Goal: Browse casually

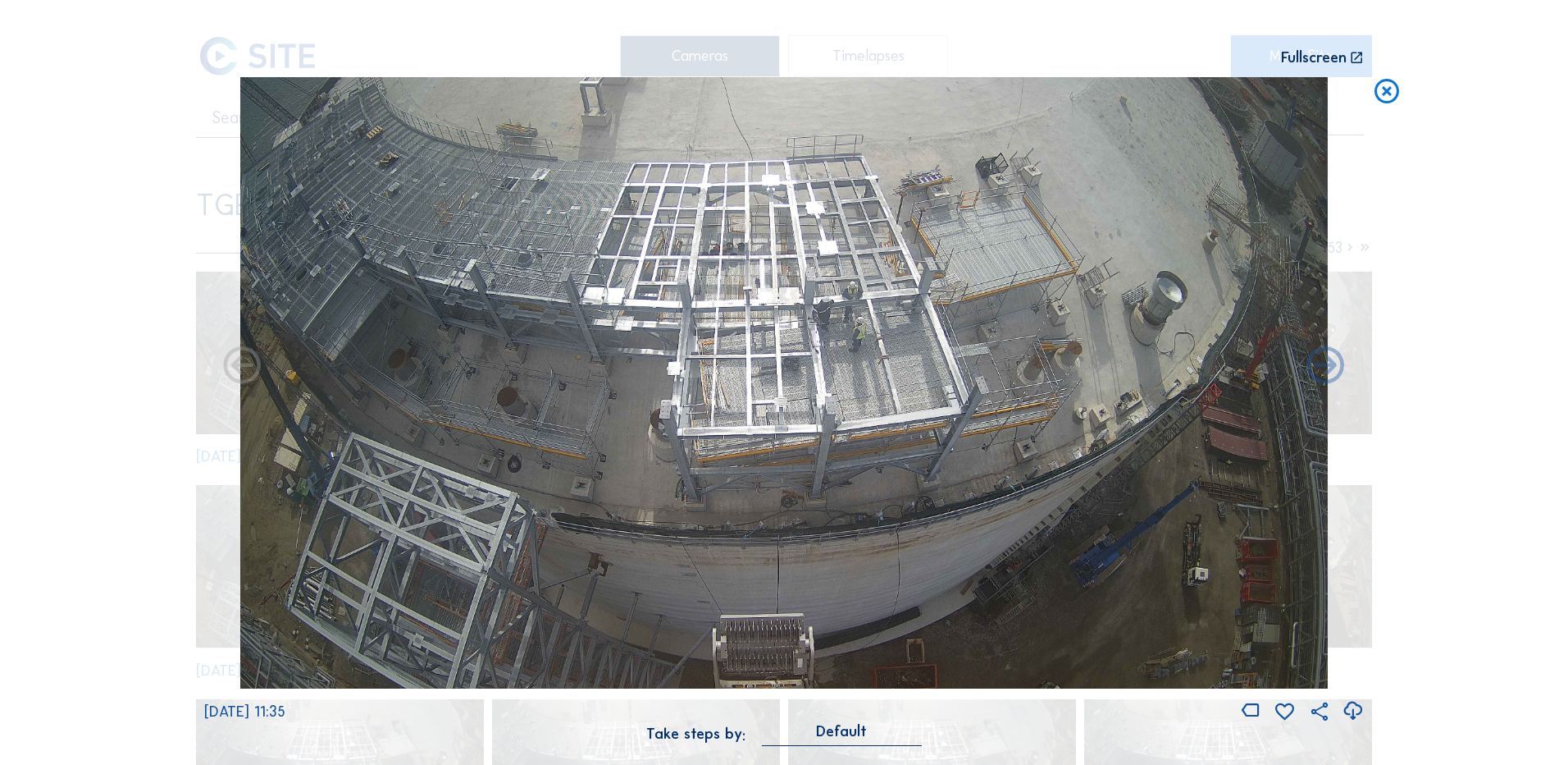
click at [1387, 96] on icon at bounding box center [1387, 92] width 30 height 31
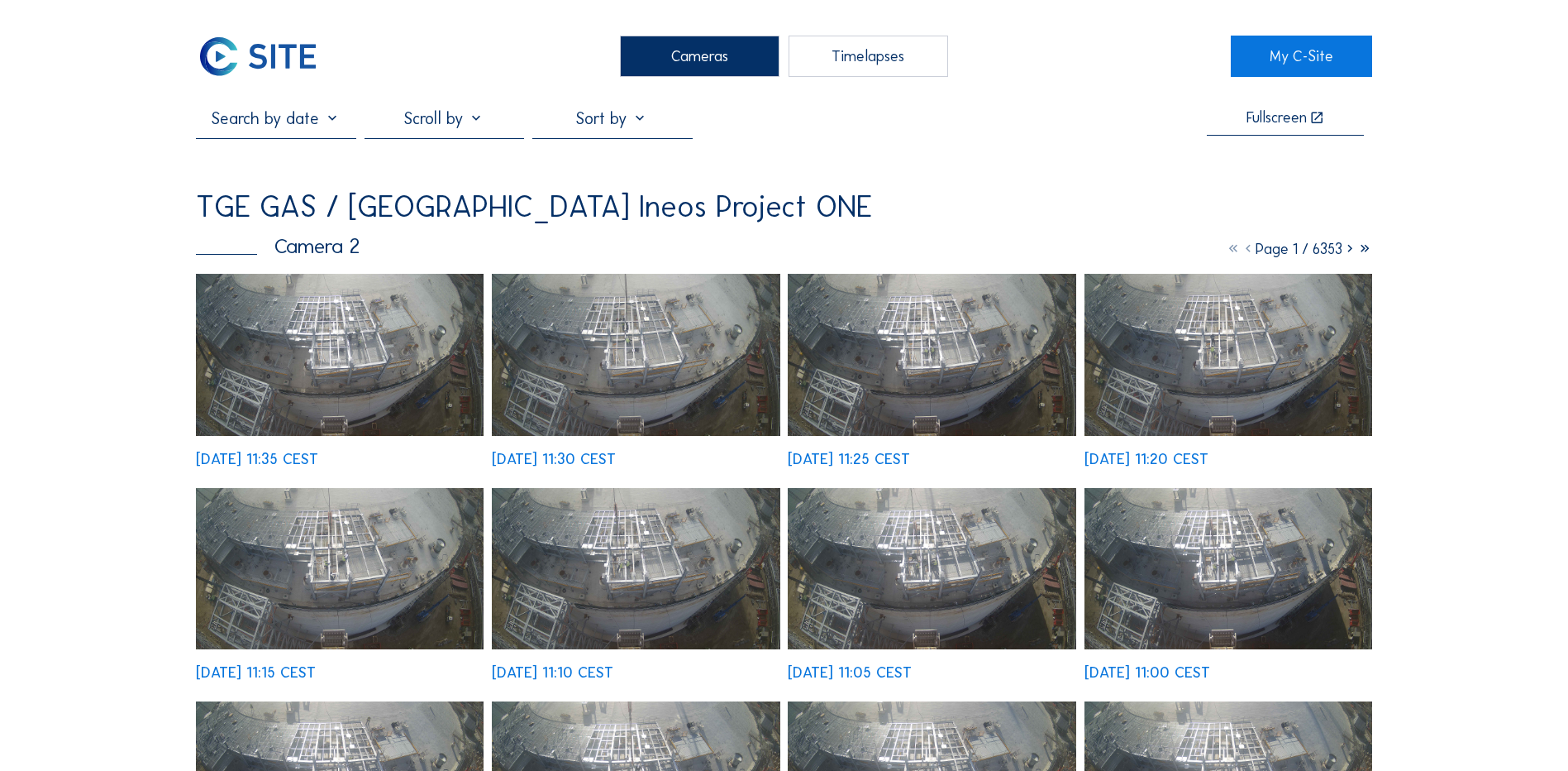
click at [689, 52] on div "Cameras" at bounding box center [699, 57] width 160 height 42
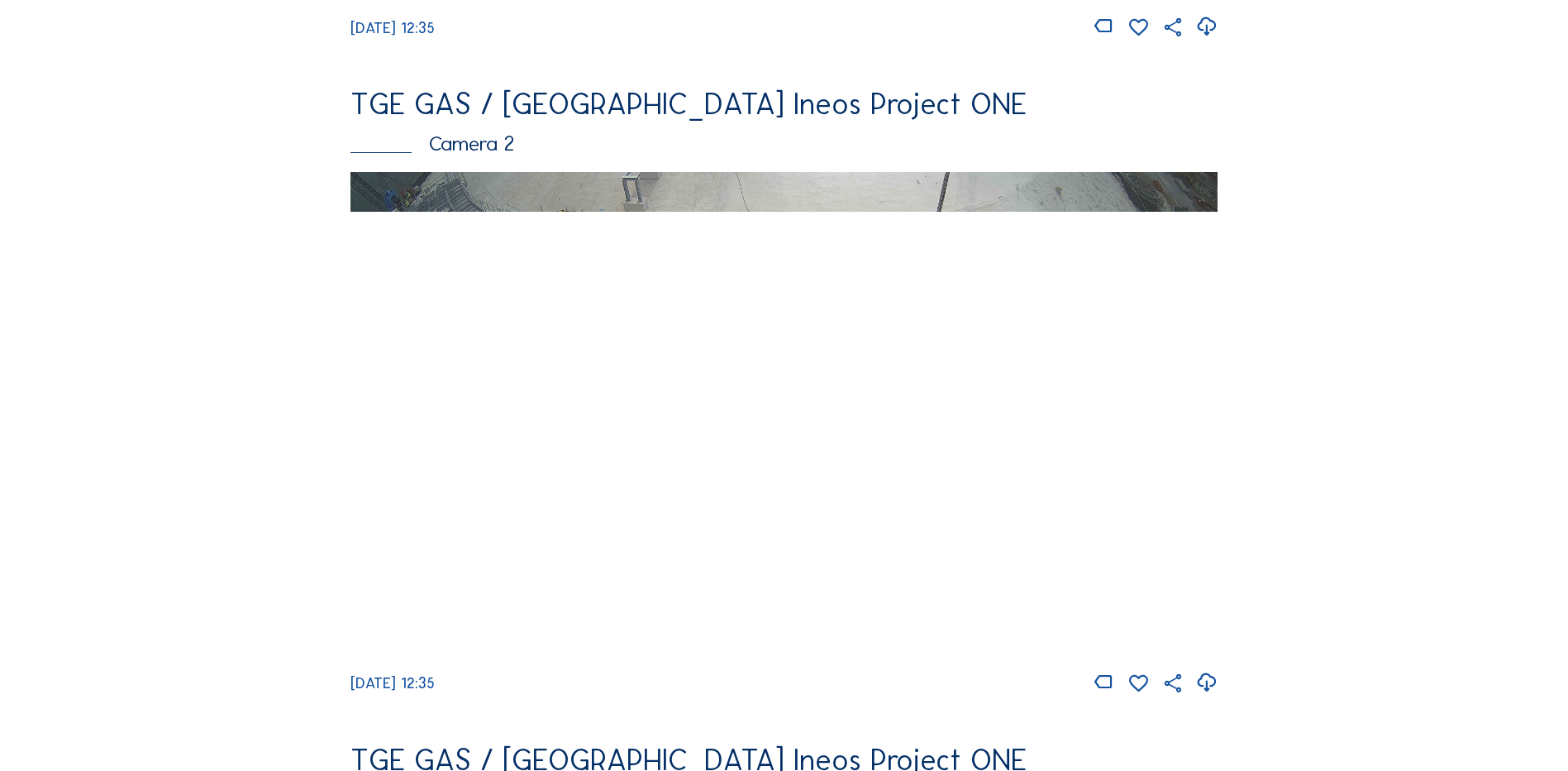
scroll to position [744, 0]
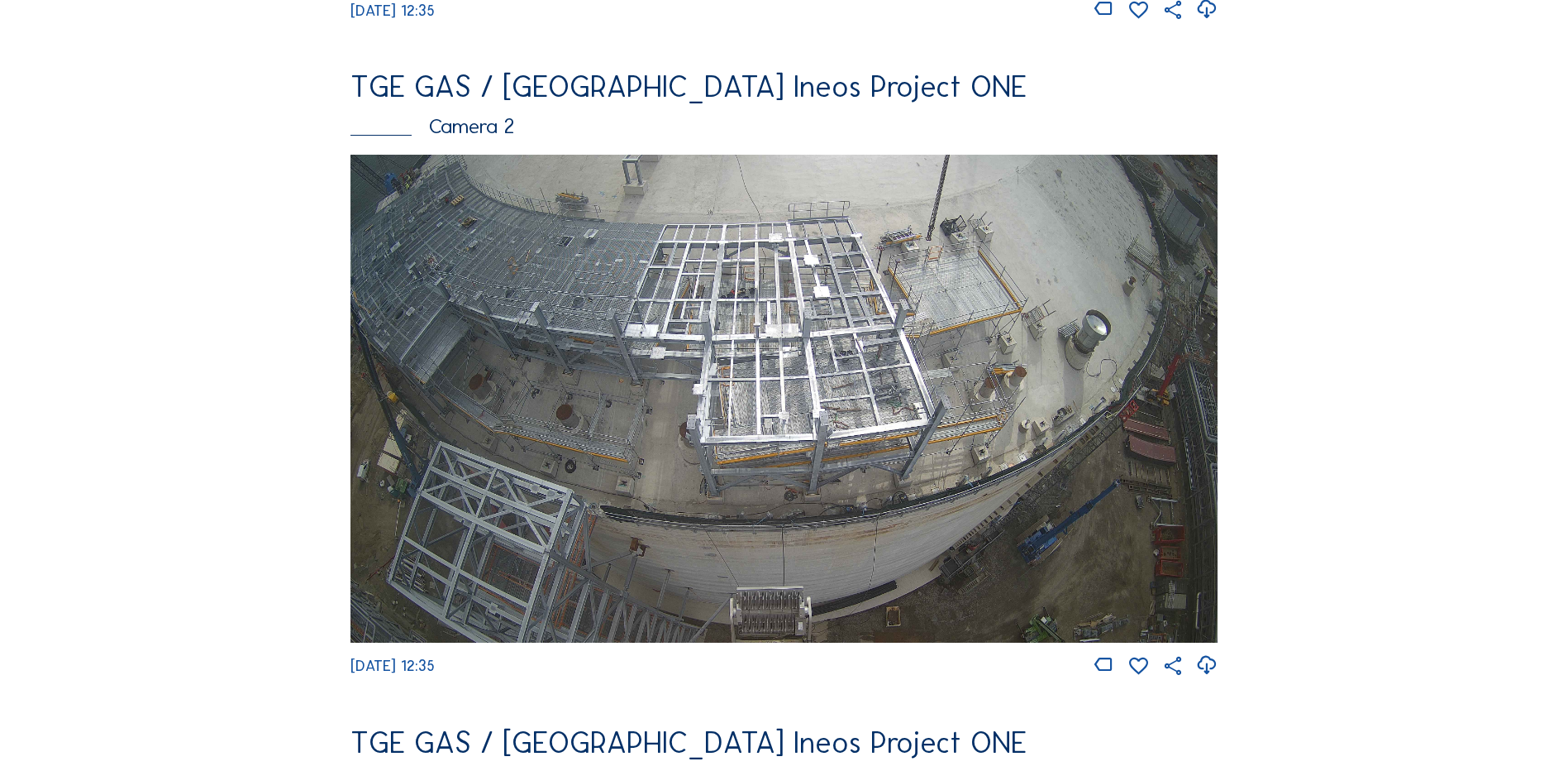
click at [870, 456] on img at bounding box center [784, 398] width 867 height 488
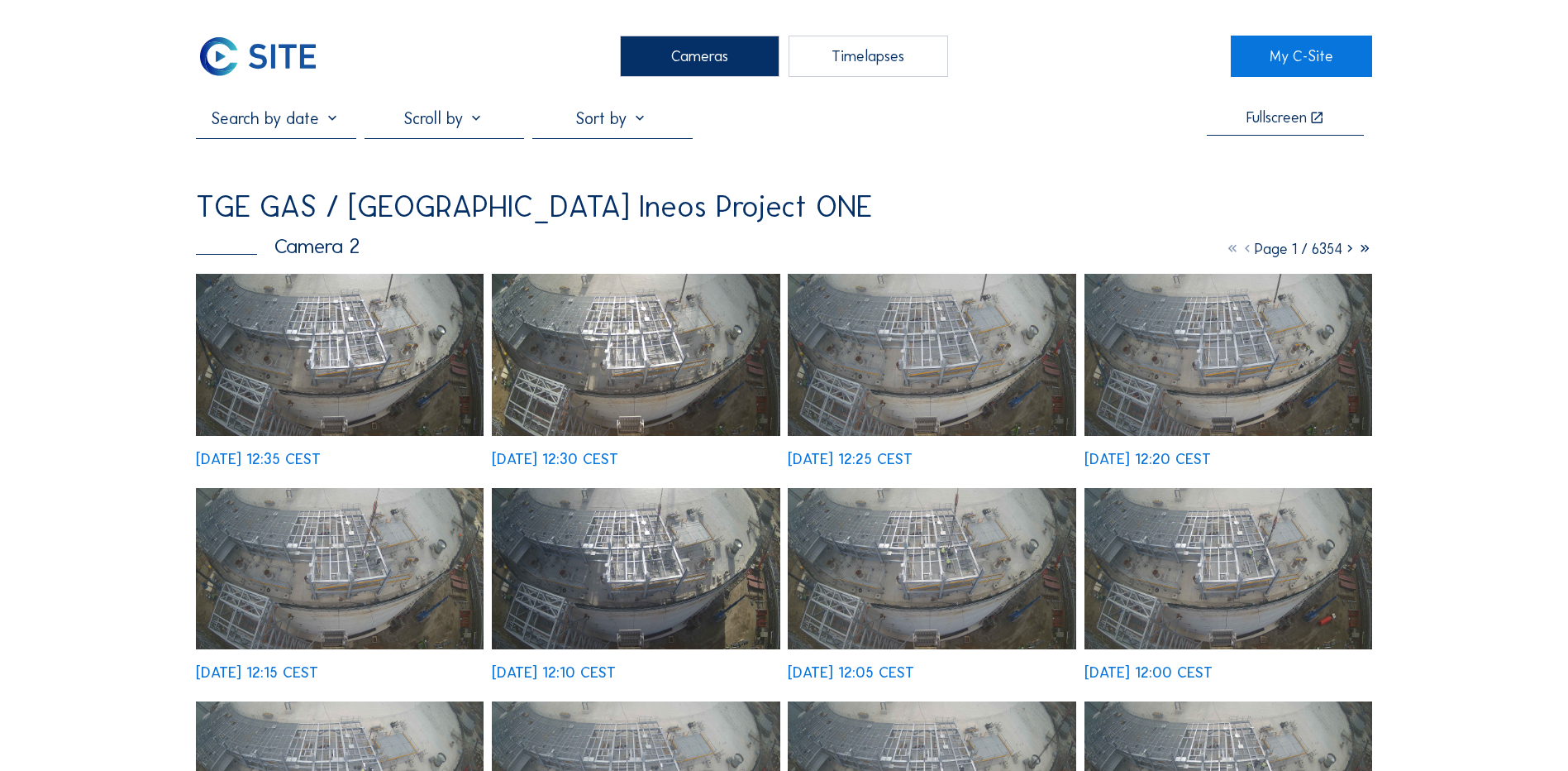
click at [348, 377] on img at bounding box center [340, 354] width 288 height 162
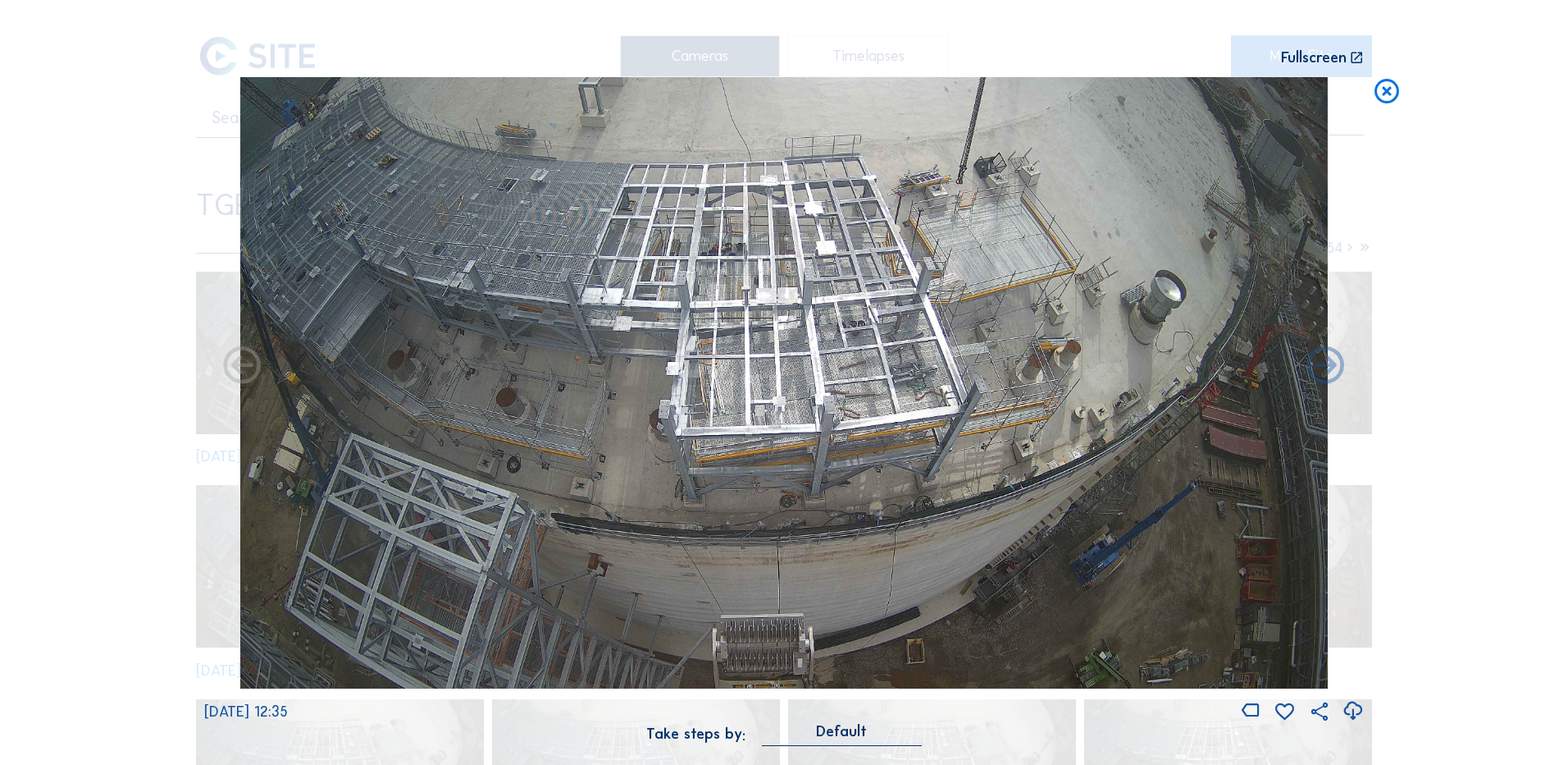
click at [1357, 711] on icon at bounding box center [1353, 710] width 22 height 27
click at [71, 414] on div "Scroll to travel through time | Press 'Alt' Button + Scroll to Zoom | Click and…" at bounding box center [784, 382] width 1568 height 765
click at [1382, 96] on icon at bounding box center [1387, 92] width 30 height 31
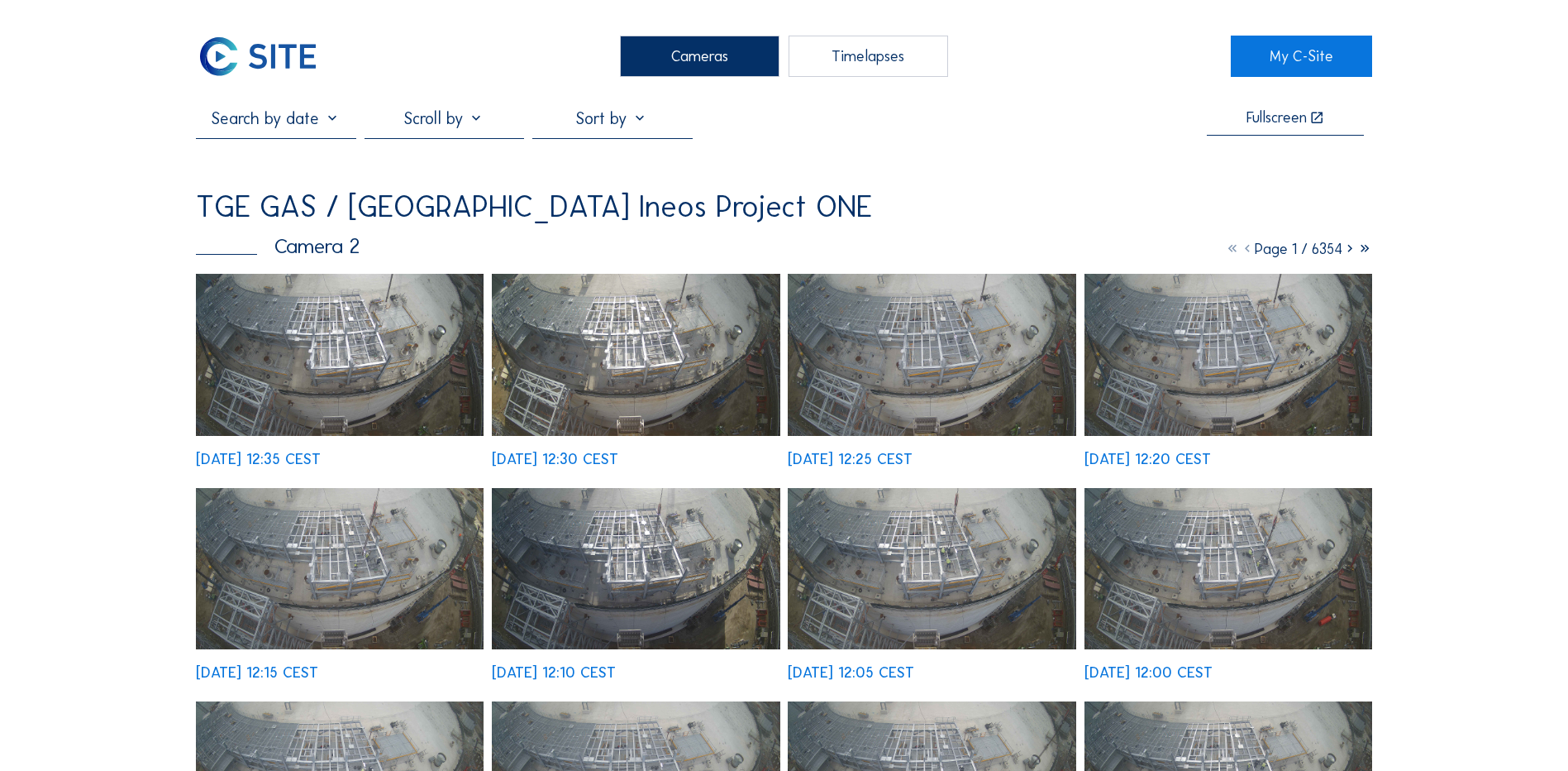
click at [648, 43] on div "Cameras" at bounding box center [699, 57] width 160 height 42
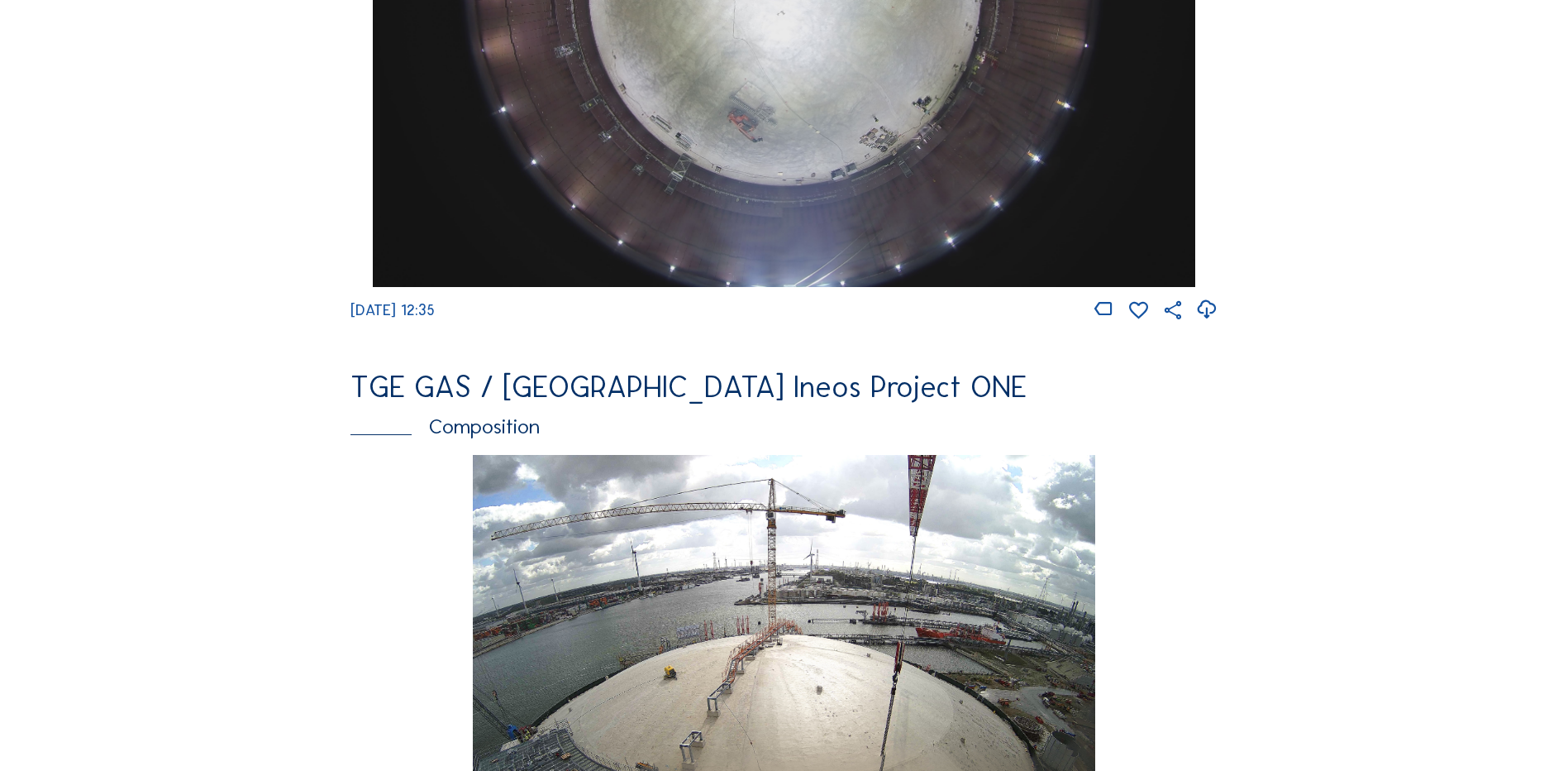
scroll to position [2133, 0]
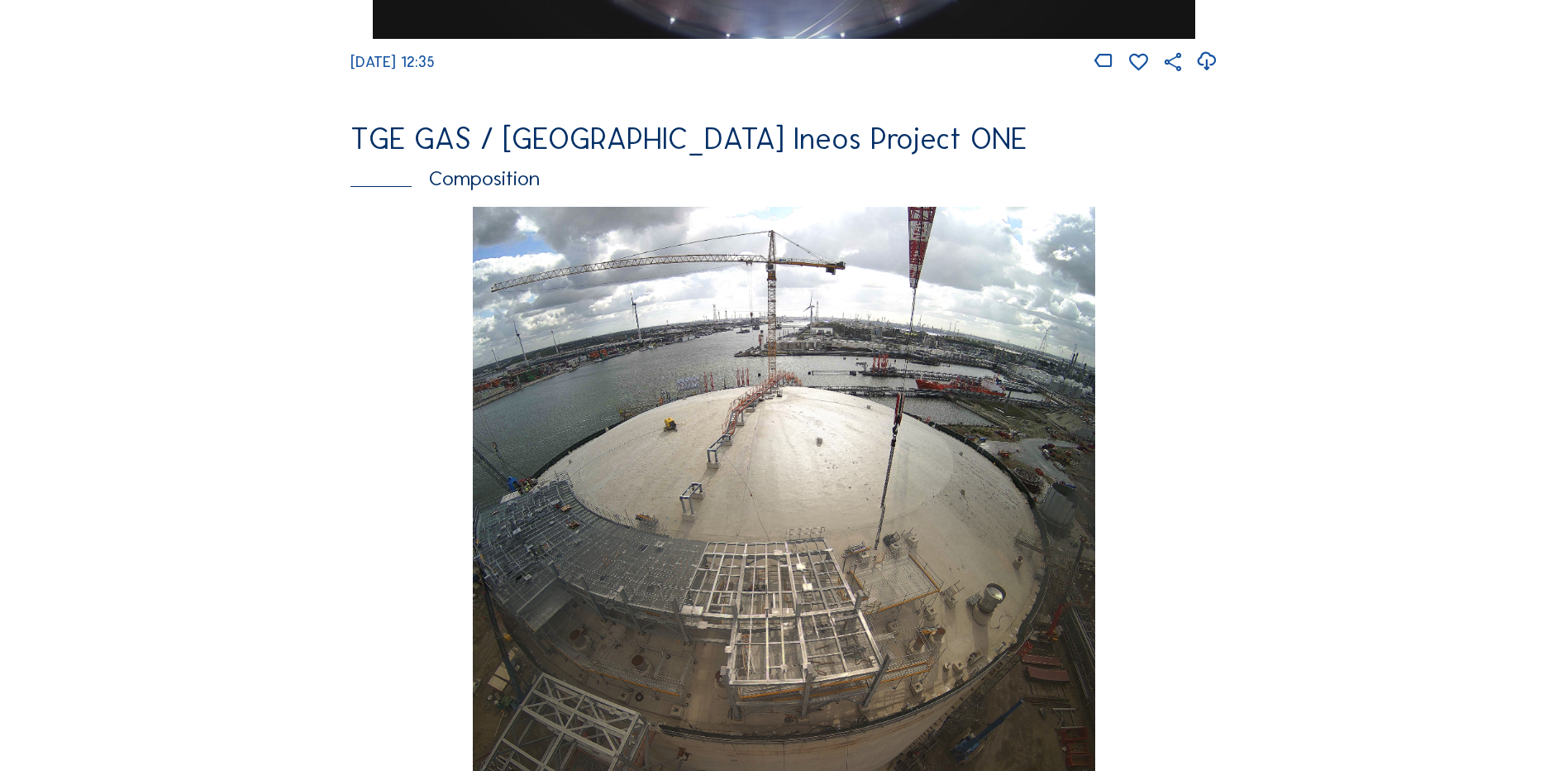
click at [752, 424] on img at bounding box center [784, 515] width 622 height 617
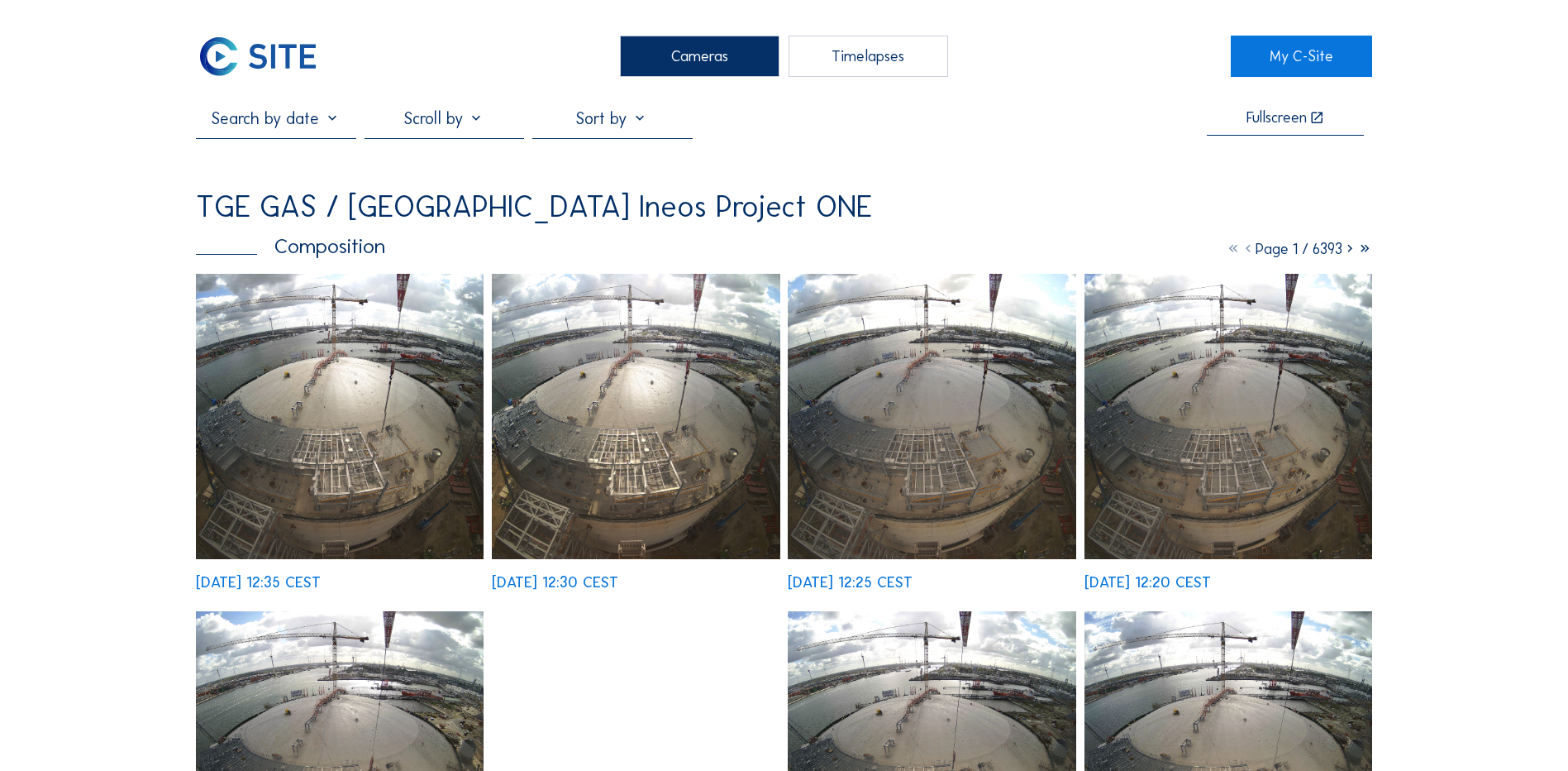
click at [375, 349] on img at bounding box center [340, 415] width 288 height 285
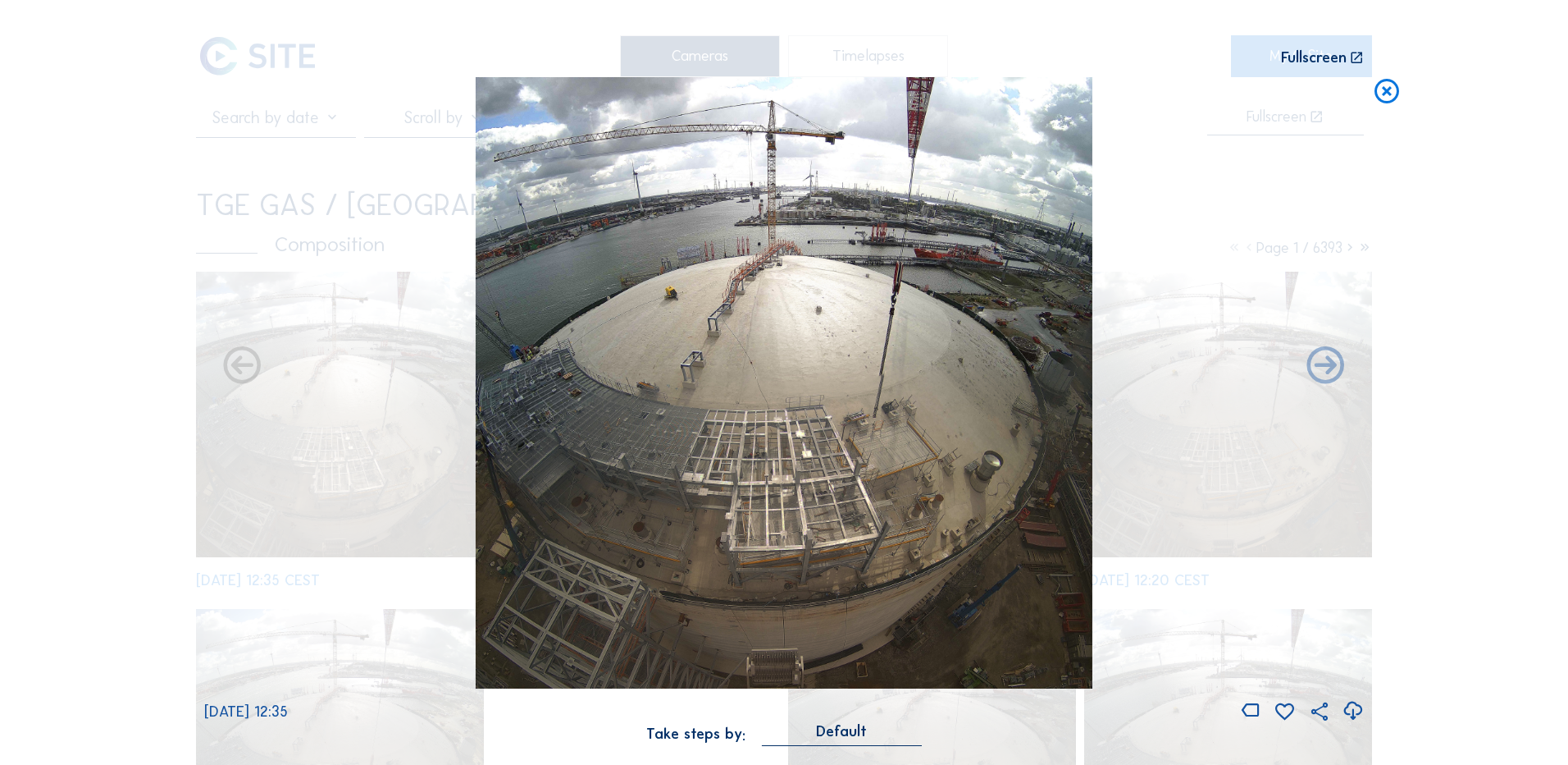
click at [1352, 707] on icon at bounding box center [1353, 710] width 22 height 27
click at [151, 358] on div "Scroll to travel through time | Press 'Alt' Button + Scroll to Zoom | Click and…" at bounding box center [784, 382] width 1568 height 765
click at [1388, 92] on icon at bounding box center [1387, 92] width 30 height 31
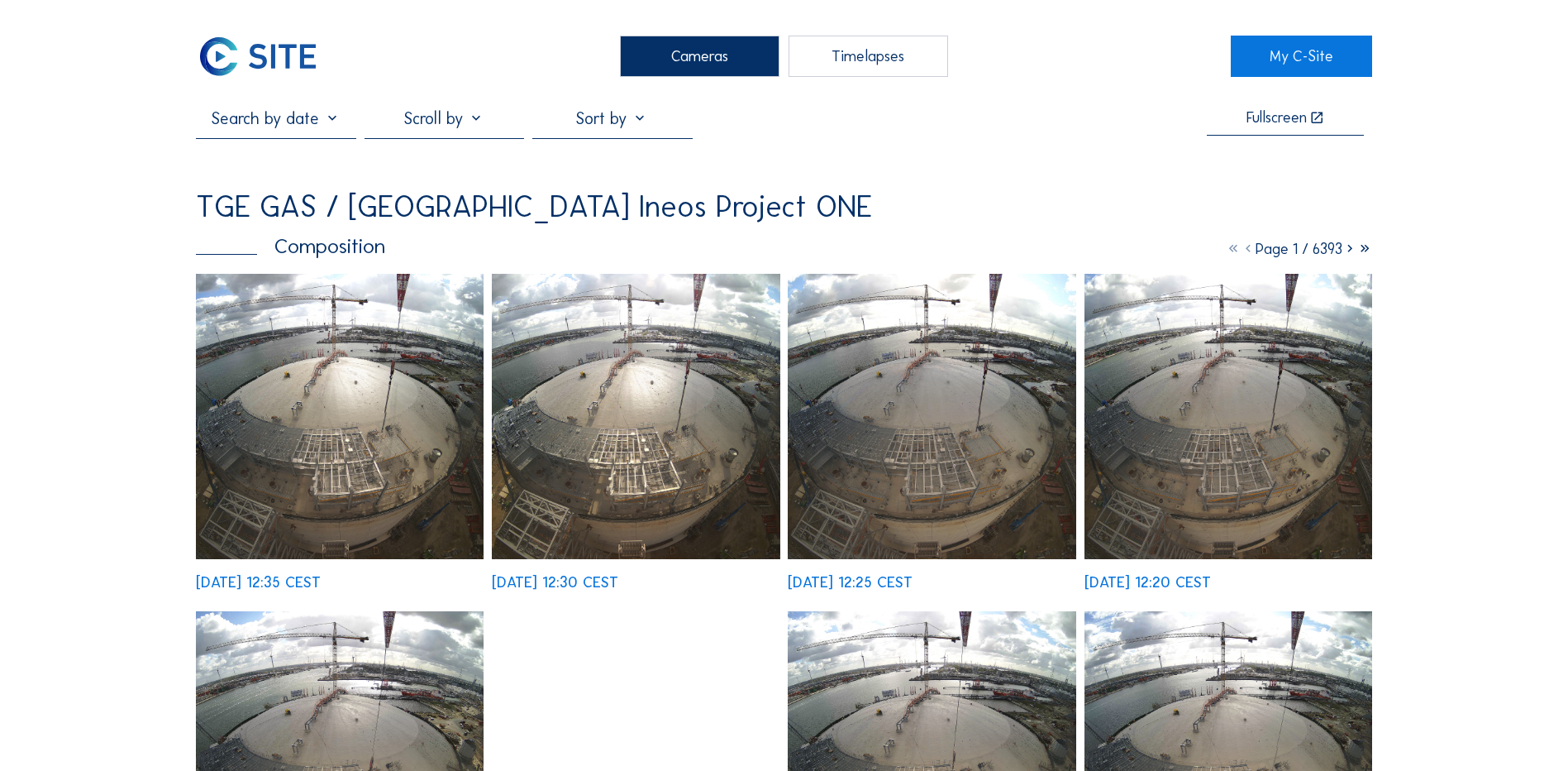
click at [669, 61] on div "Cameras" at bounding box center [699, 57] width 160 height 42
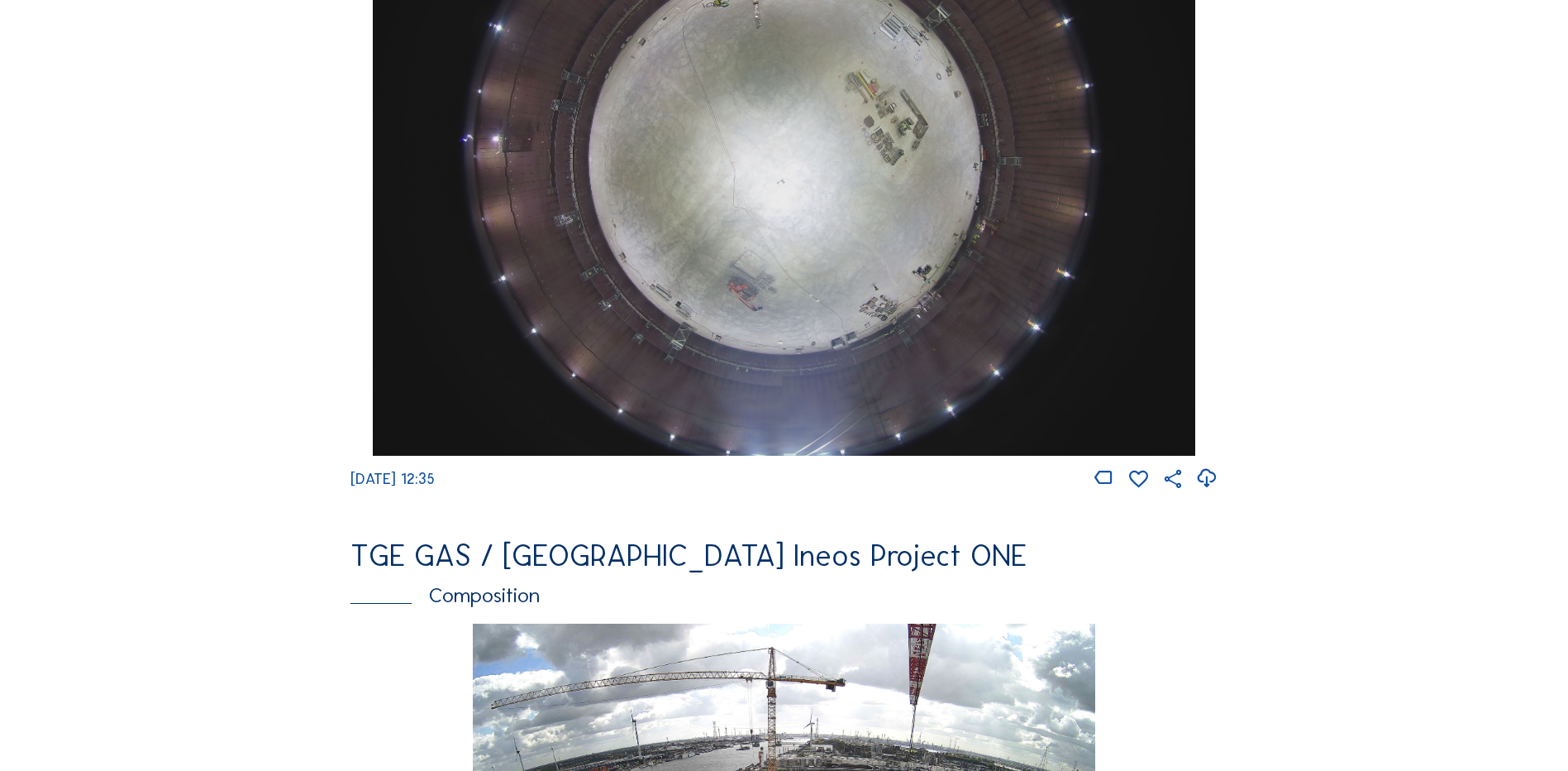
scroll to position [1571, 0]
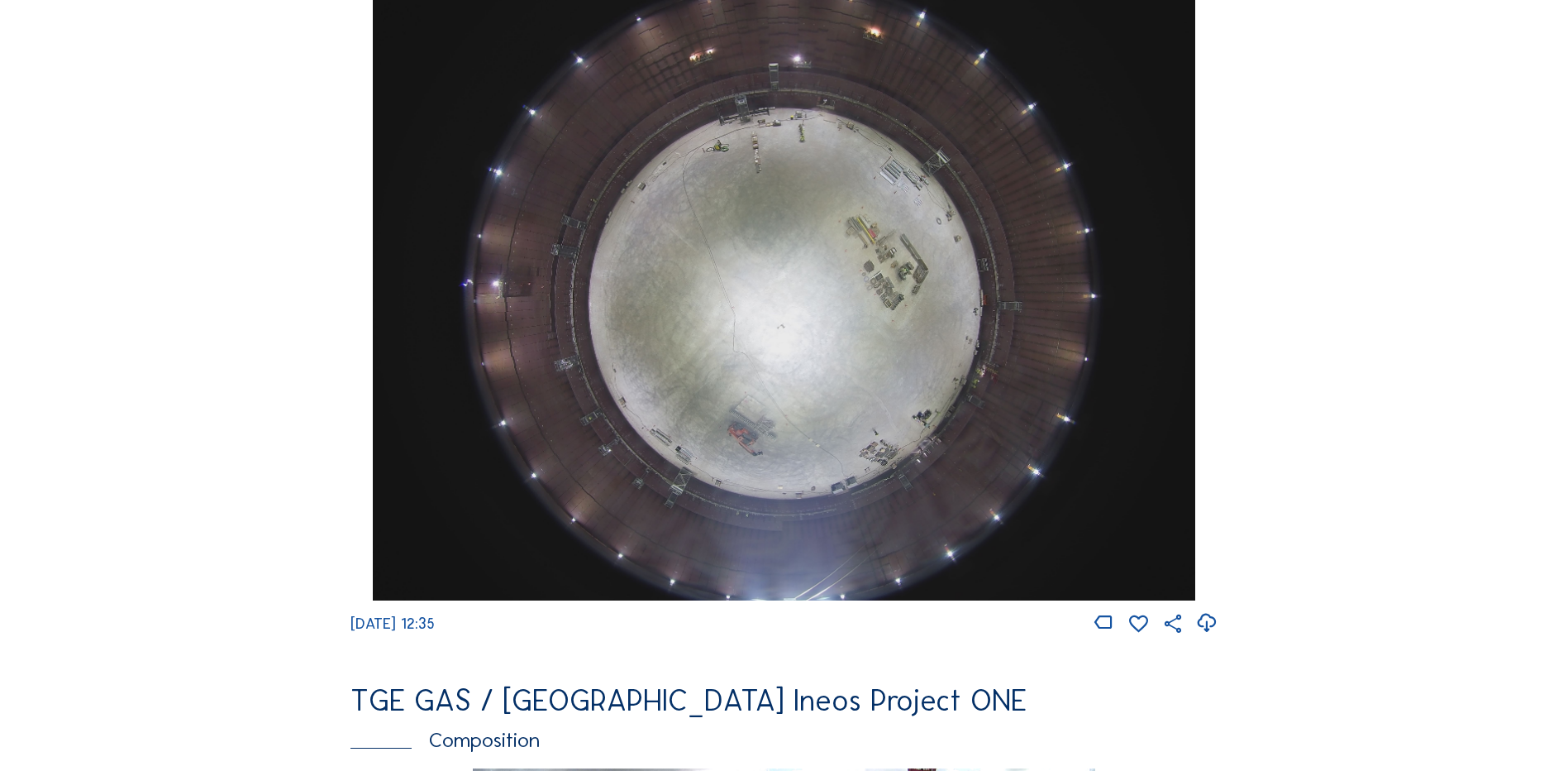
click at [830, 326] on img at bounding box center [783, 291] width 821 height 617
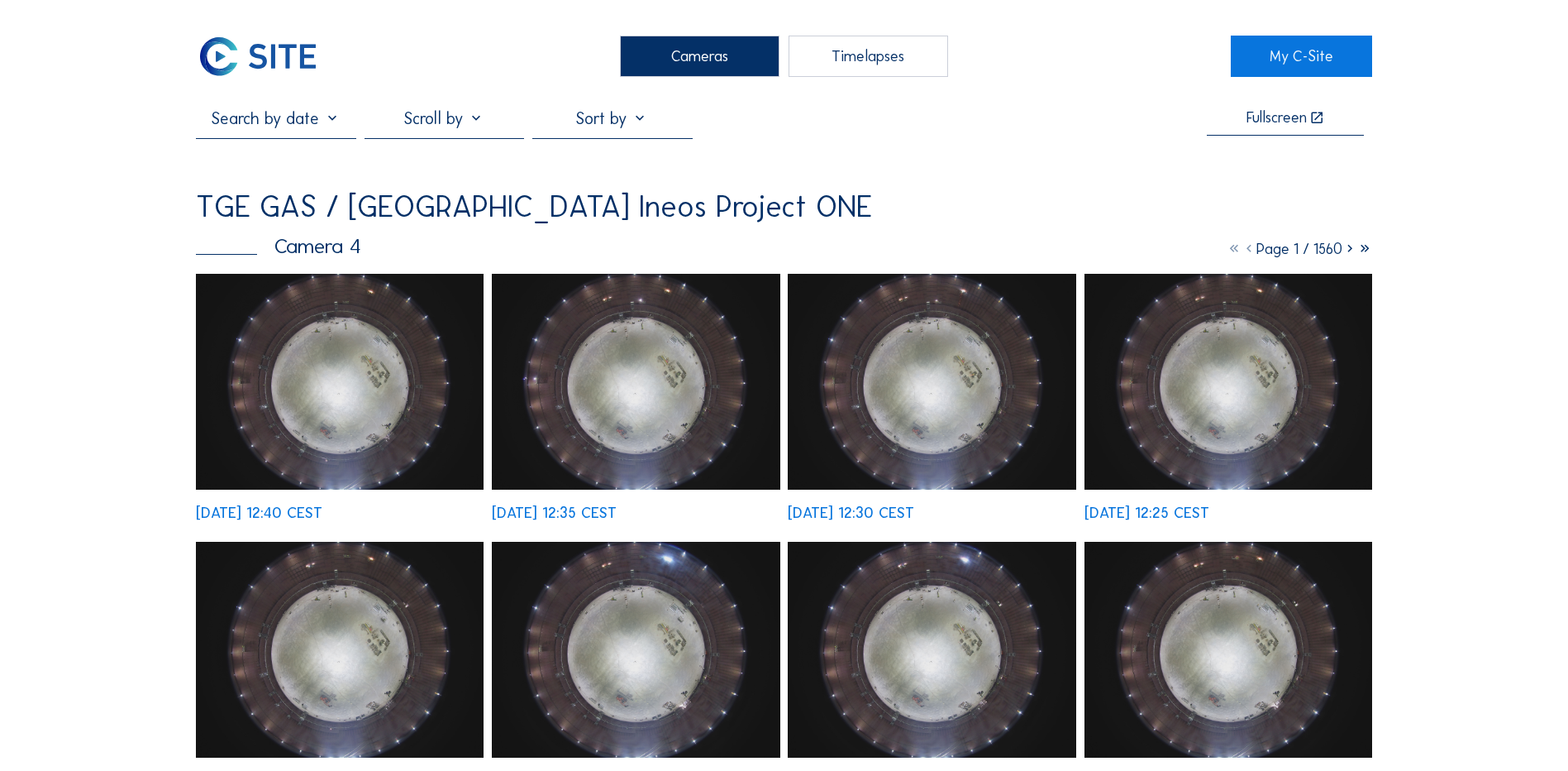
click at [377, 352] on img at bounding box center [340, 381] width 288 height 216
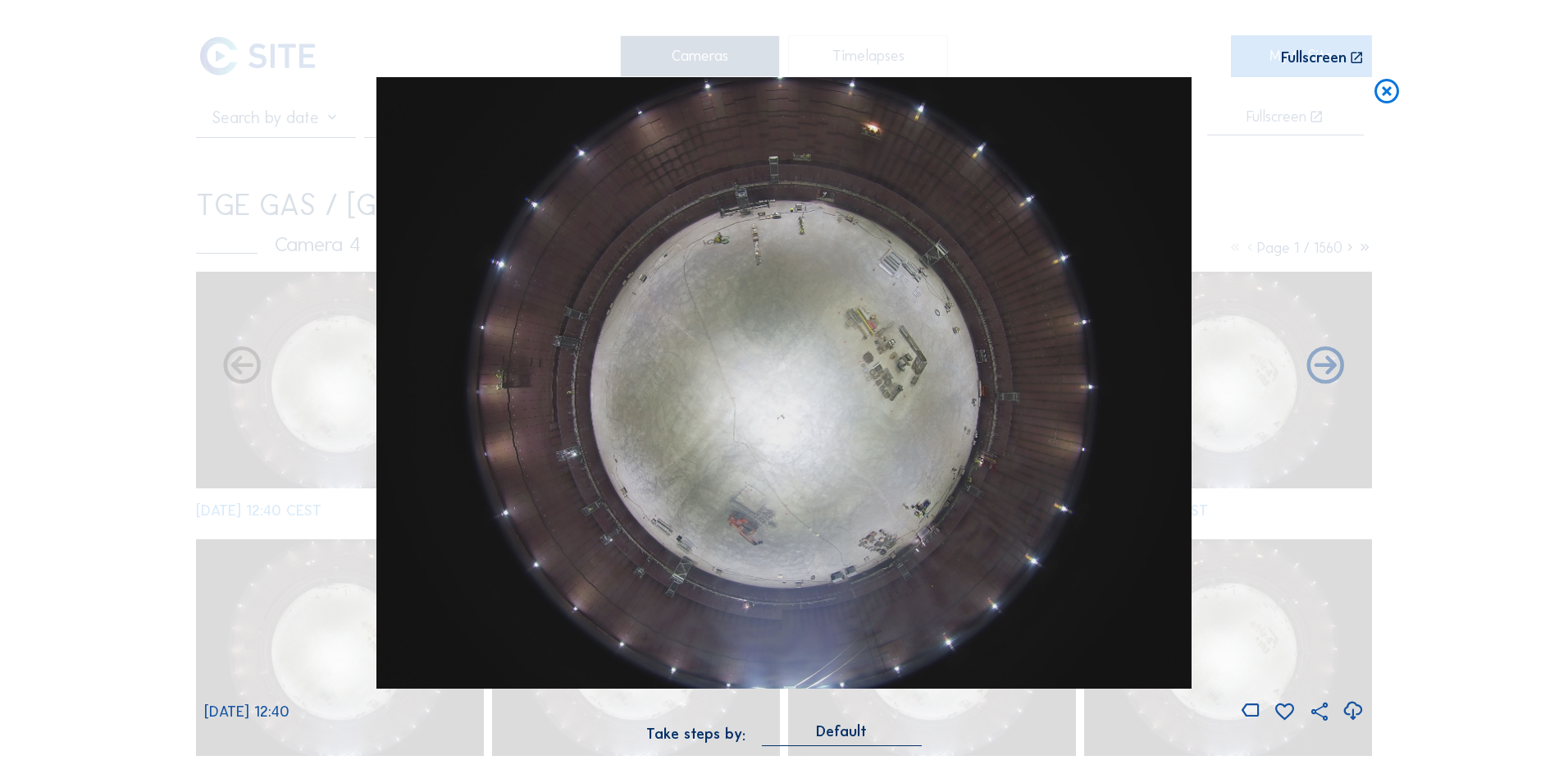
click at [1353, 711] on icon at bounding box center [1353, 710] width 22 height 27
click at [120, 323] on div "Scroll to travel through time | Press 'Alt' Button + Scroll to Zoom | Click and…" at bounding box center [784, 382] width 1568 height 765
click at [1389, 95] on icon at bounding box center [1387, 92] width 30 height 31
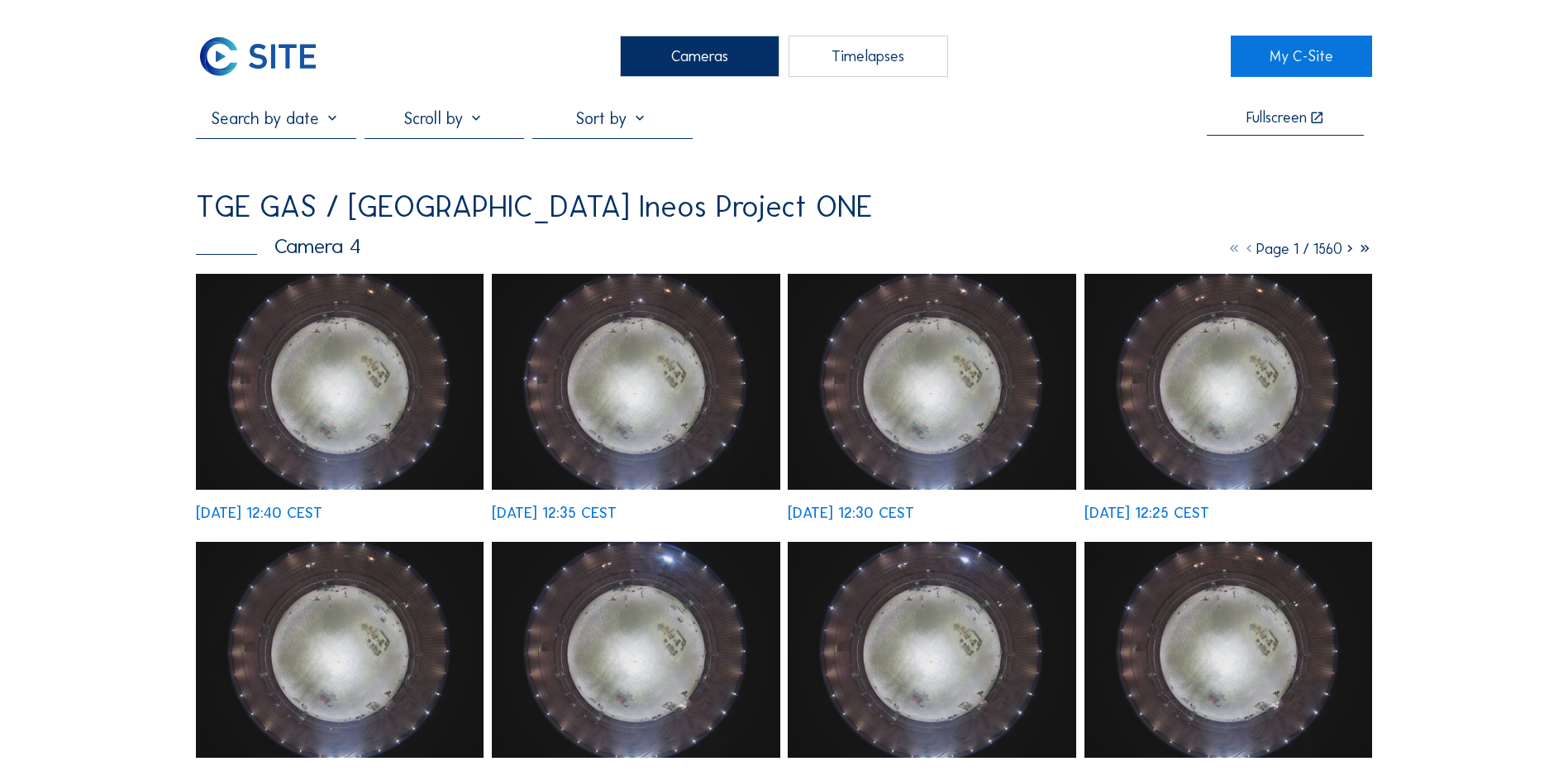
click at [683, 67] on div "Cameras" at bounding box center [699, 57] width 160 height 42
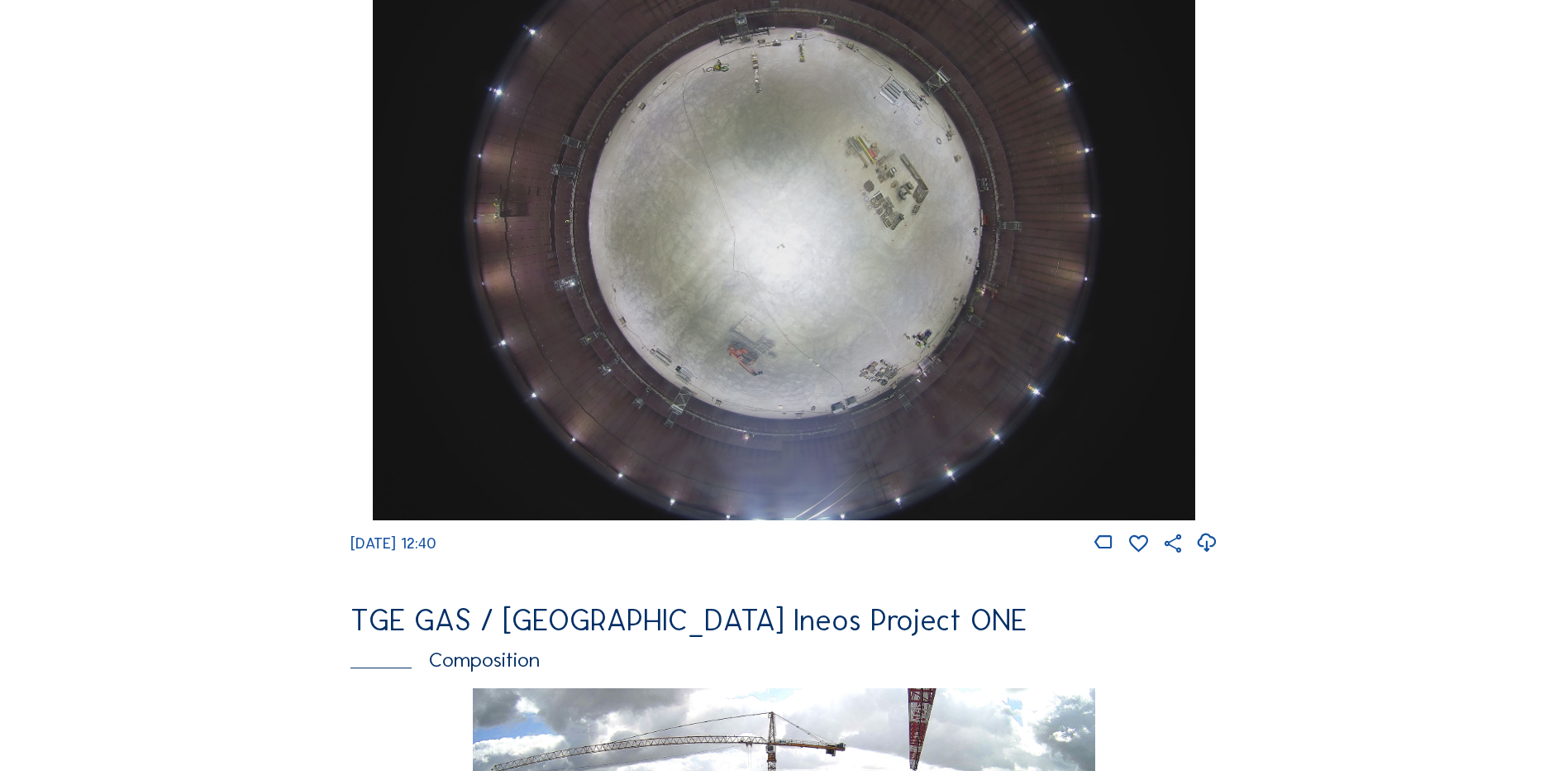
scroll to position [1654, 0]
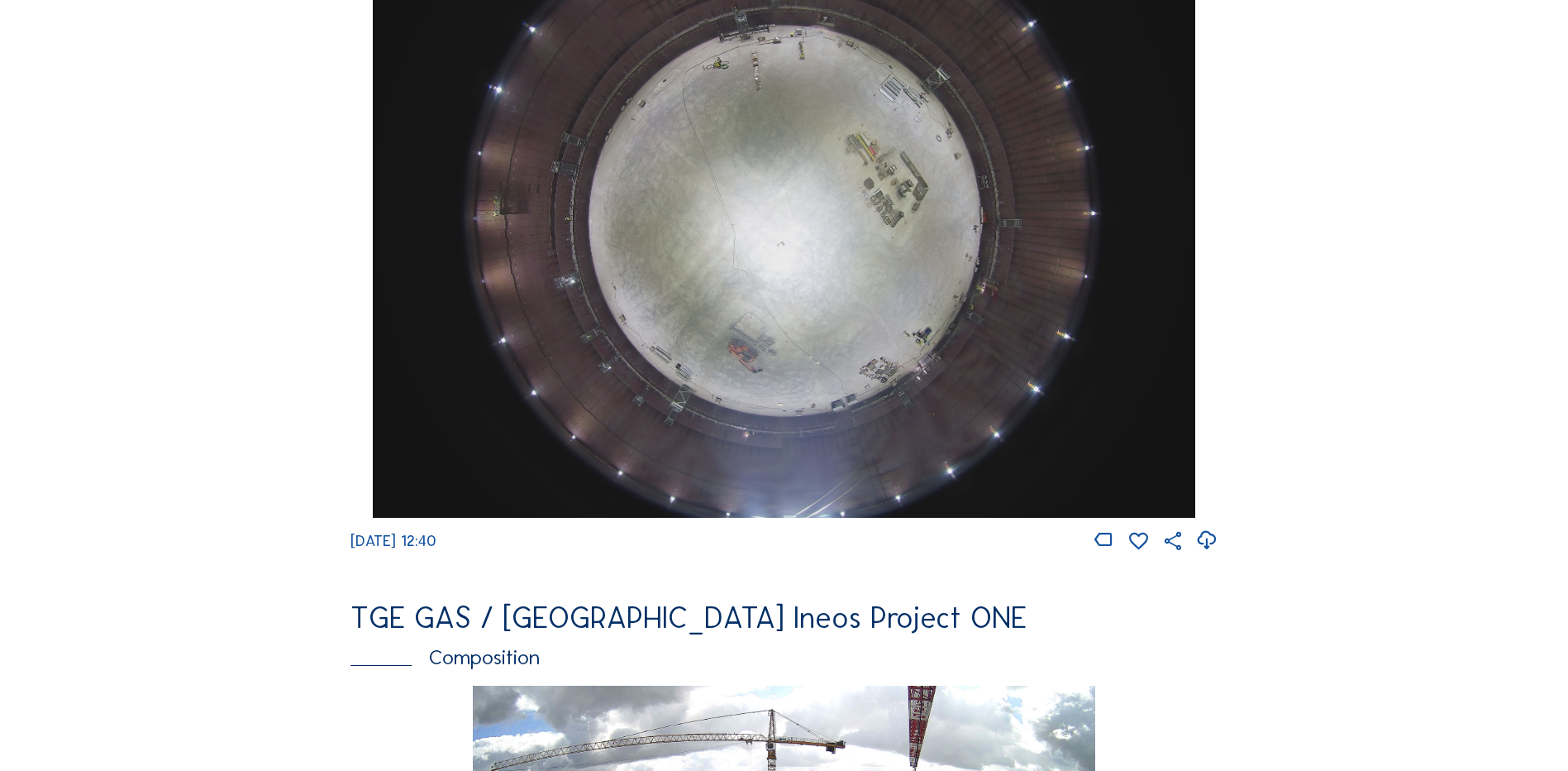
click at [919, 308] on img at bounding box center [783, 209] width 821 height 617
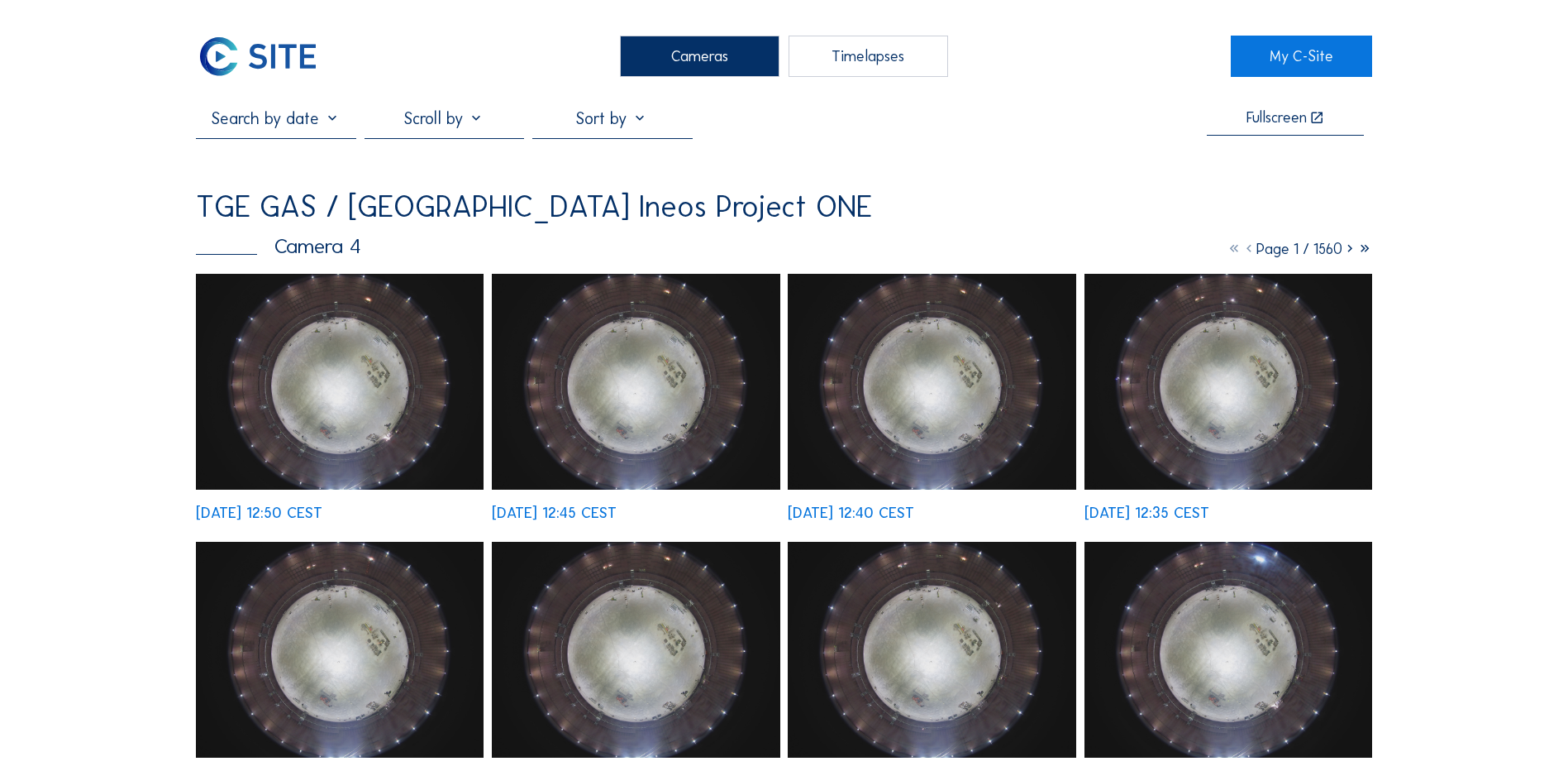
click at [398, 406] on img at bounding box center [340, 381] width 288 height 216
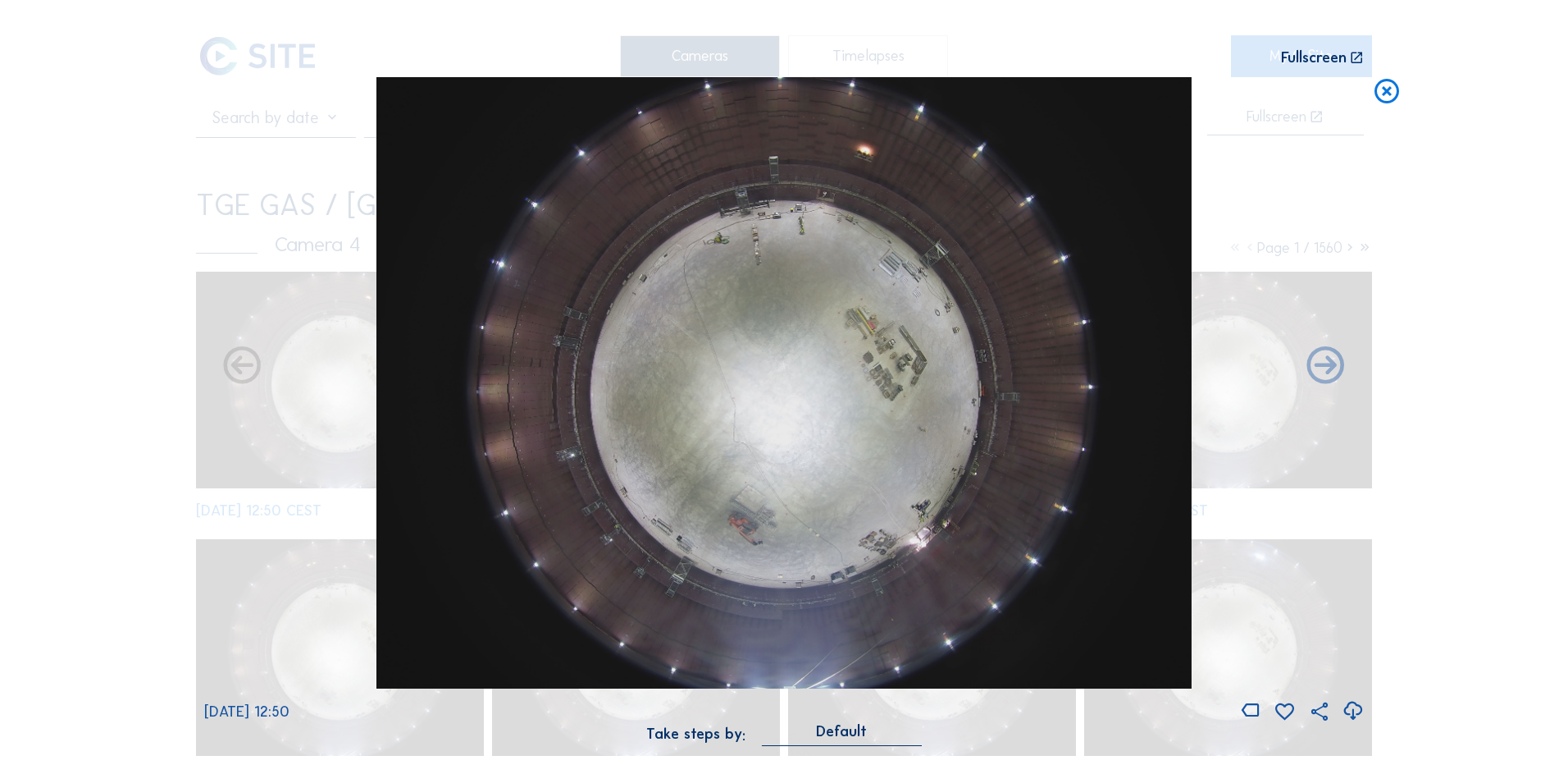
click at [1354, 711] on icon at bounding box center [1353, 710] width 22 height 27
drag, startPoint x: 168, startPoint y: 290, endPoint x: 459, endPoint y: 227, distance: 297.7
click at [168, 290] on div "Scroll to travel through time | Press 'Alt' Button + Scroll to Zoom | Click and…" at bounding box center [784, 382] width 1568 height 765
click at [1384, 98] on icon at bounding box center [1387, 92] width 30 height 31
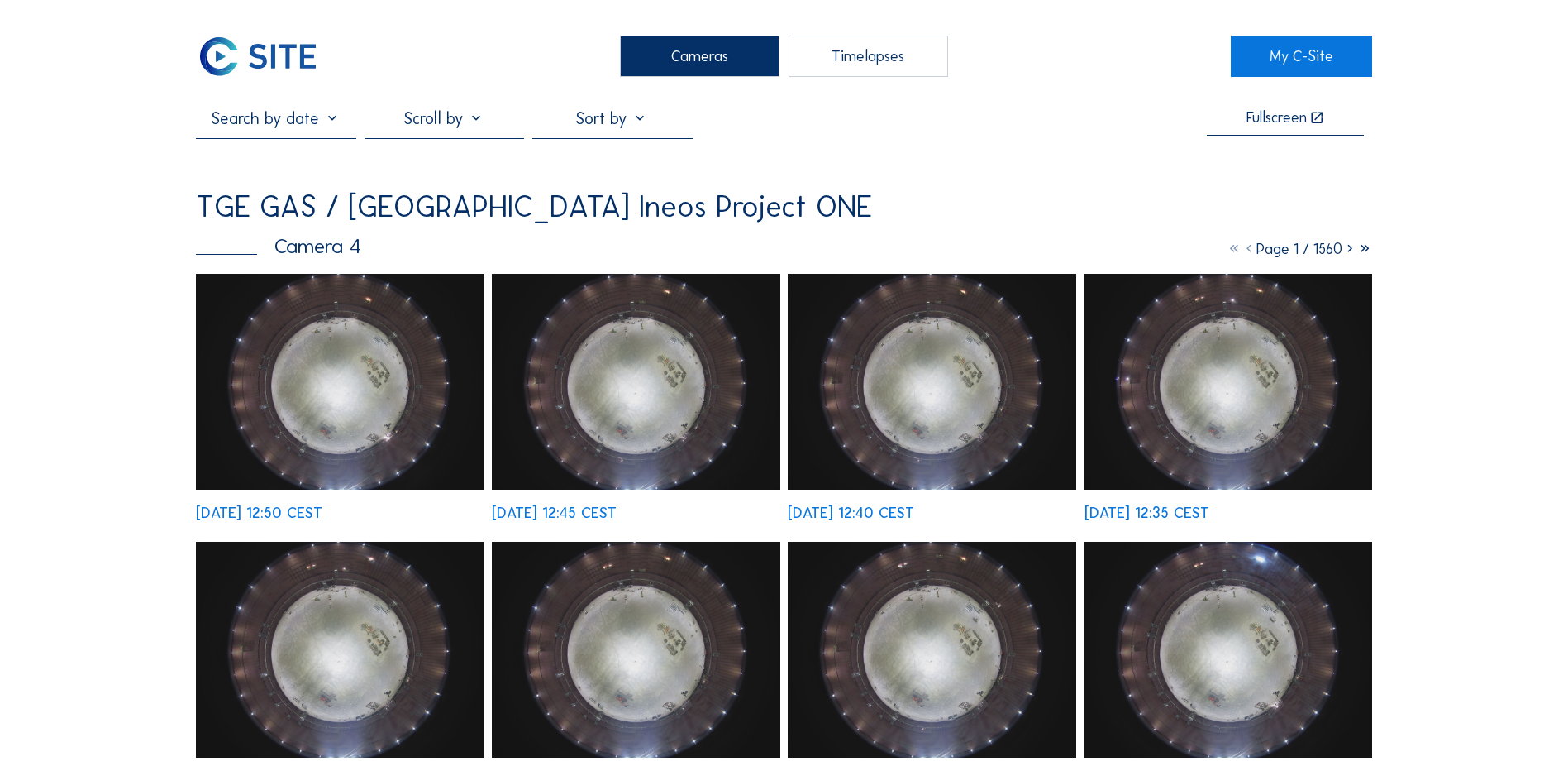
click at [714, 57] on div "Cameras" at bounding box center [699, 57] width 160 height 42
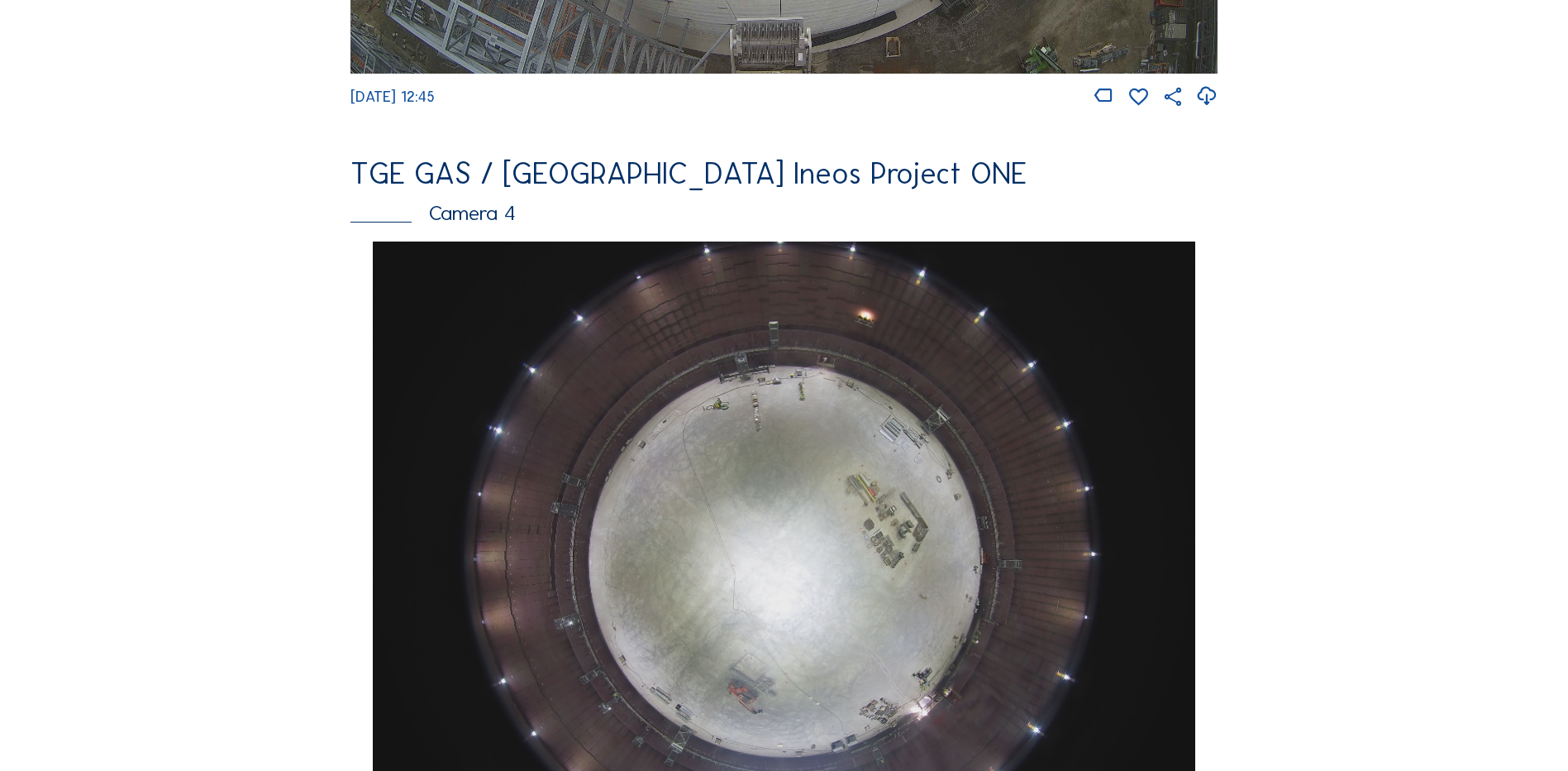
scroll to position [1306, 0]
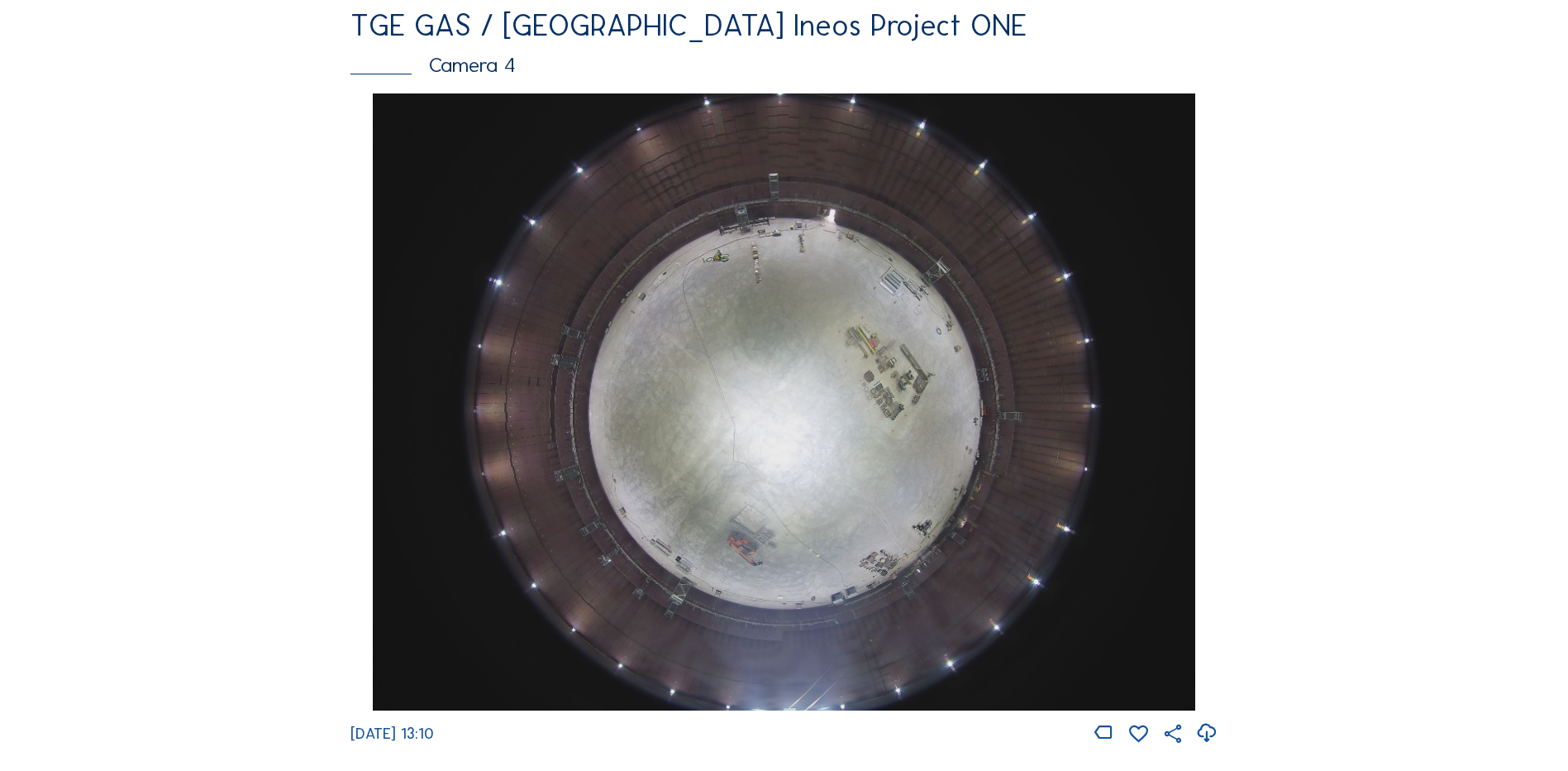
scroll to position [1488, 0]
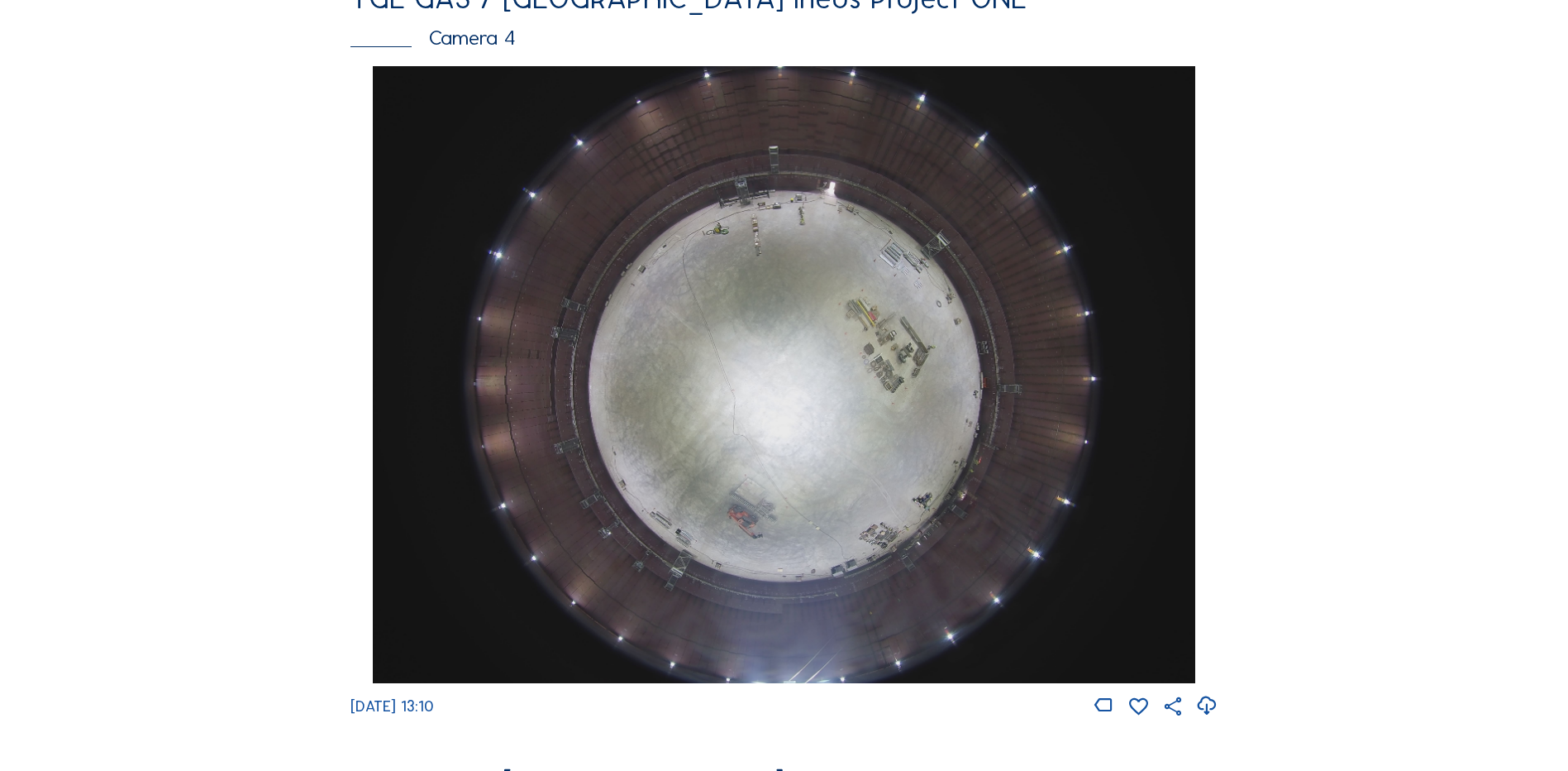
click at [739, 366] on img at bounding box center [783, 375] width 821 height 617
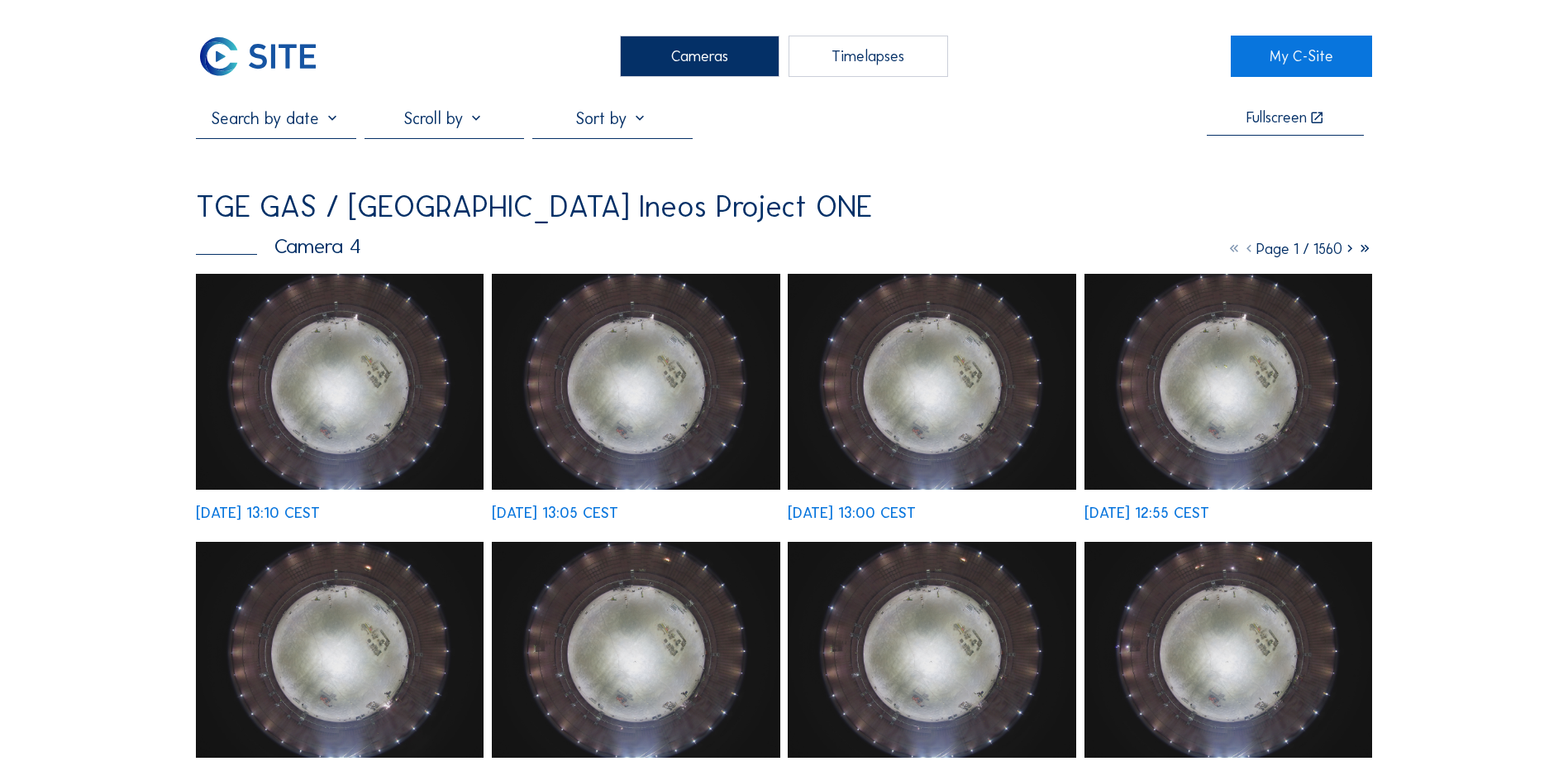
click at [330, 351] on img at bounding box center [340, 381] width 288 height 216
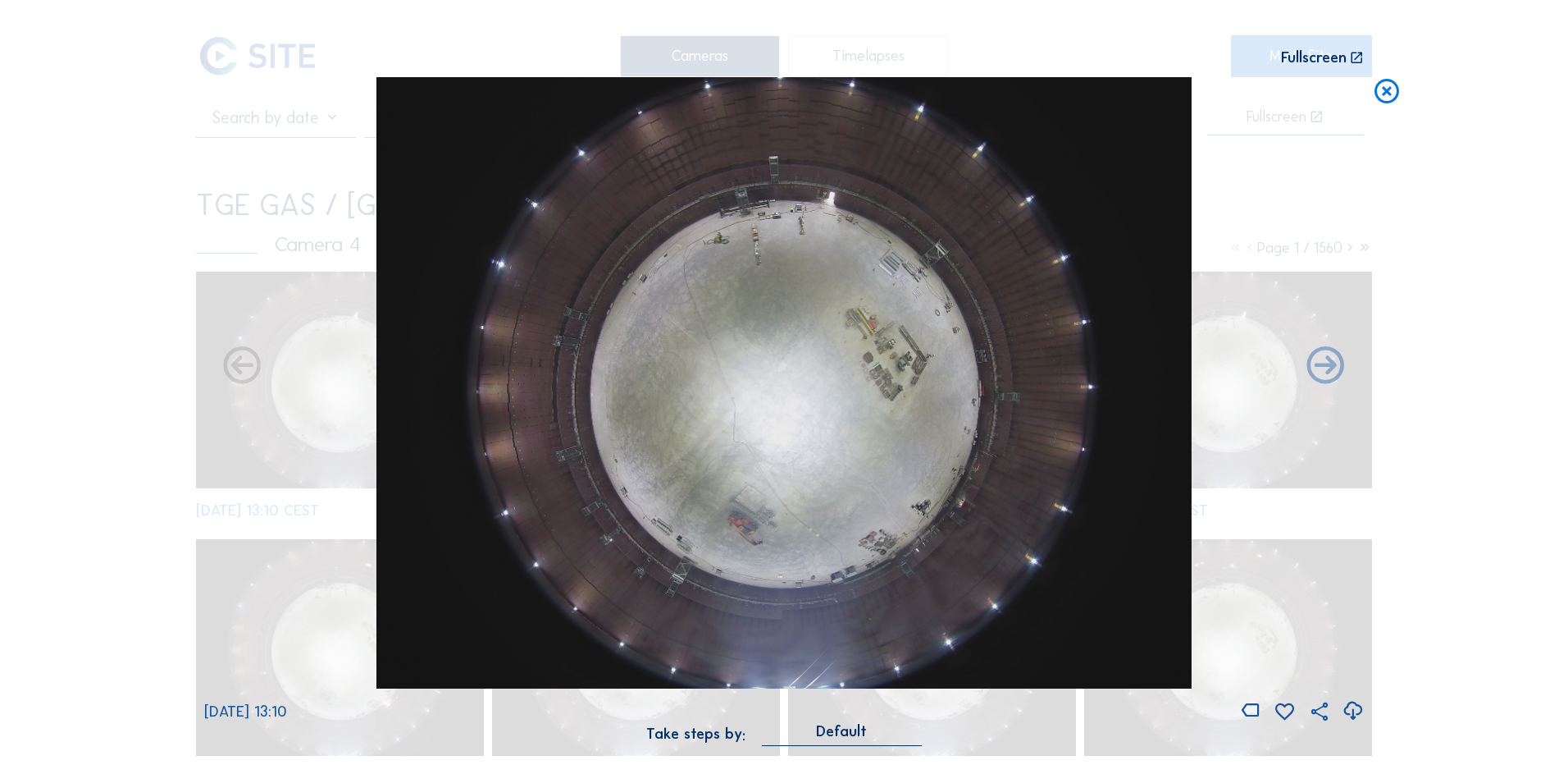
click at [1356, 707] on icon at bounding box center [1353, 710] width 22 height 27
drag, startPoint x: 149, startPoint y: 331, endPoint x: 352, endPoint y: 298, distance: 205.7
click at [149, 331] on div "Scroll to travel through time | Press 'Alt' Button + Scroll to Zoom | Click and…" at bounding box center [784, 382] width 1568 height 765
click at [1392, 94] on icon at bounding box center [1387, 92] width 30 height 31
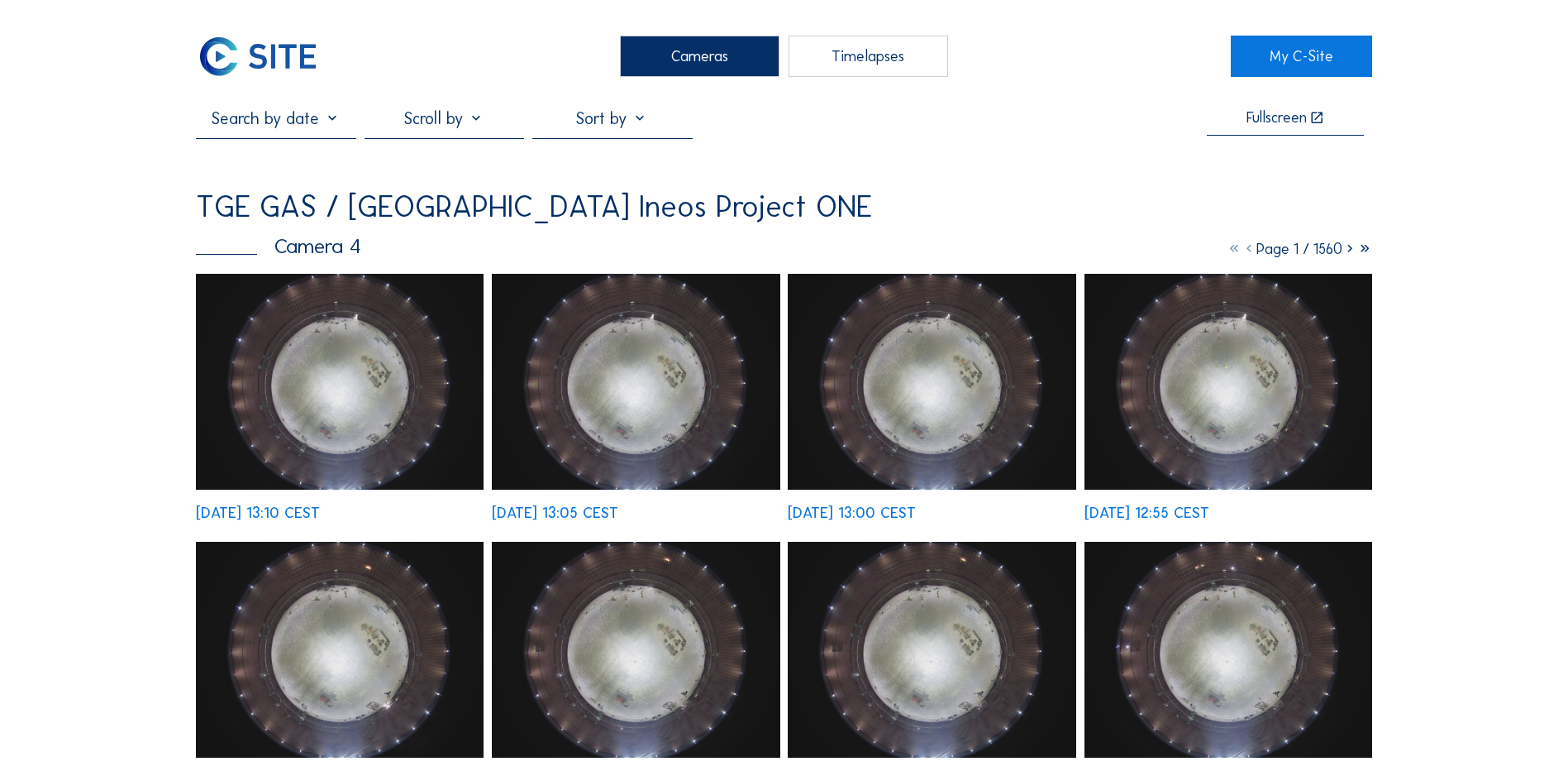
click at [747, 55] on div "Cameras" at bounding box center [699, 57] width 160 height 42
